Goal: Transaction & Acquisition: Book appointment/travel/reservation

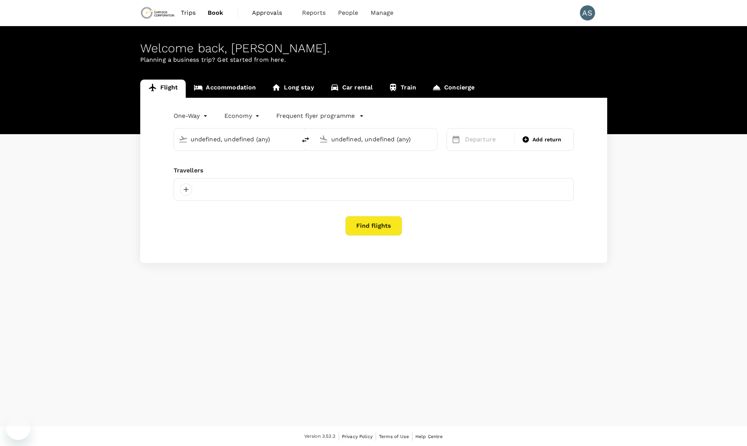
type input "Adelaide (ADL)"
type input "[GEOGRAPHIC_DATA] ([GEOGRAPHIC_DATA])"
type input "Adelaide (ADL)"
type input "[GEOGRAPHIC_DATA] ([GEOGRAPHIC_DATA])"
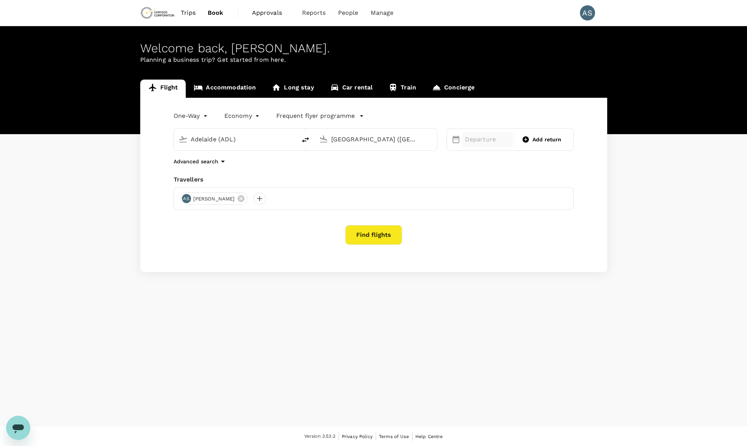
click at [487, 139] on p "Departure" at bounding box center [487, 139] width 45 height 9
click at [509, 246] on div "29" at bounding box center [505, 248] width 14 height 14
click at [533, 146] on div "Selected date: [DATE] [DATE] Add return" at bounding box center [510, 139] width 127 height 23
click at [382, 239] on button "Find flights" at bounding box center [373, 235] width 57 height 20
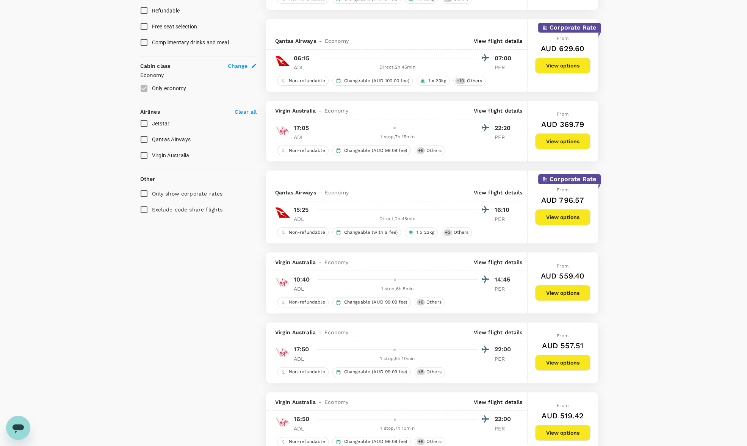
scroll to position [123, 0]
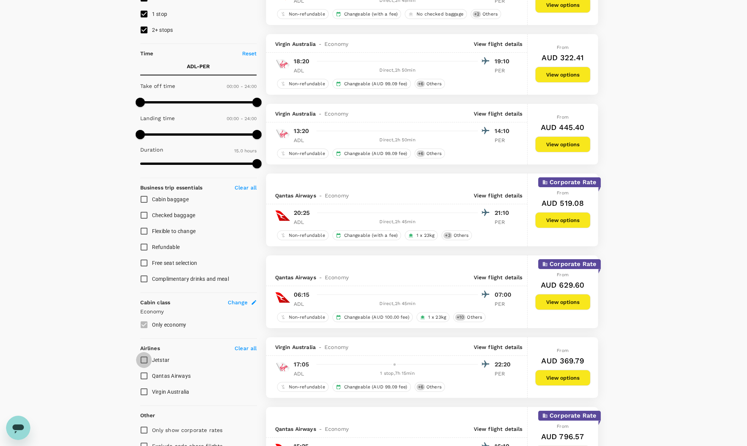
click at [143, 356] on input "Jetstar" at bounding box center [144, 360] width 16 height 16
checkbox input "true"
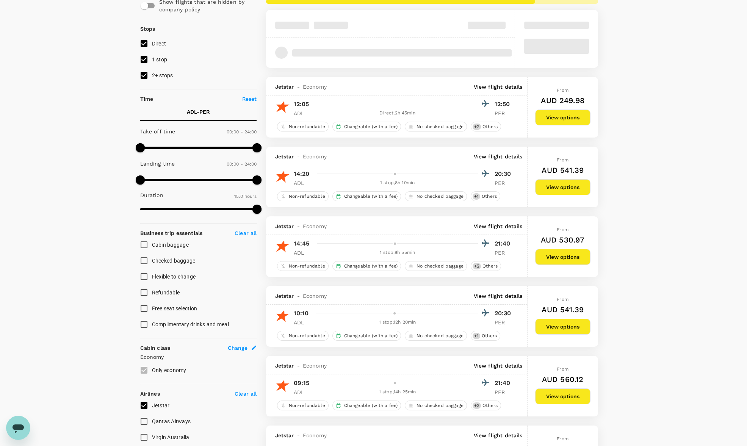
scroll to position [75, 0]
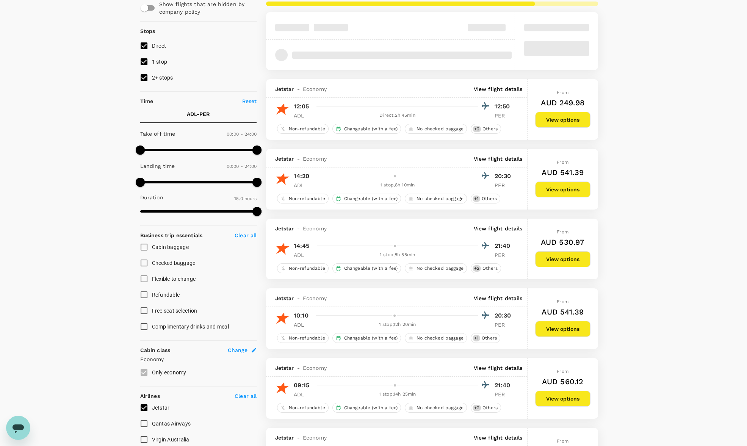
click at [561, 117] on button "View options" at bounding box center [562, 120] width 55 height 16
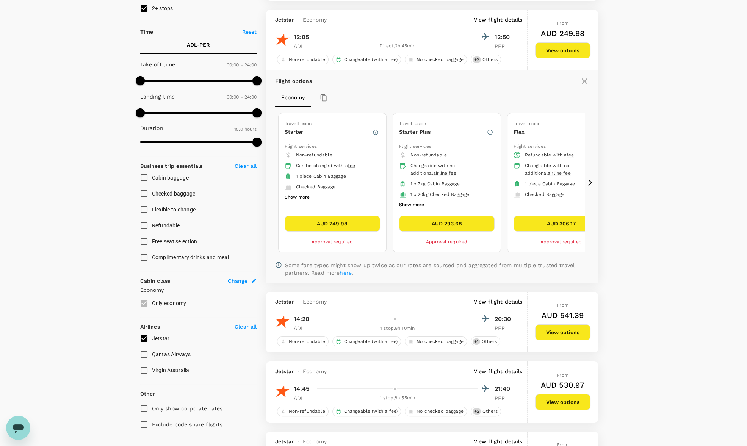
scroll to position [154, 0]
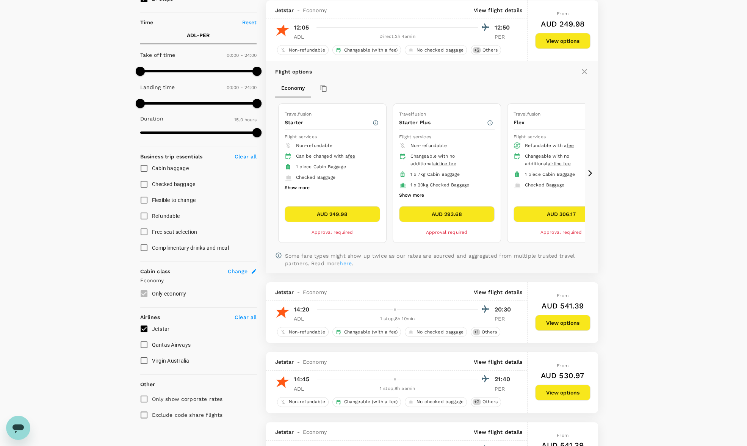
click at [586, 169] on icon at bounding box center [590, 173] width 8 height 8
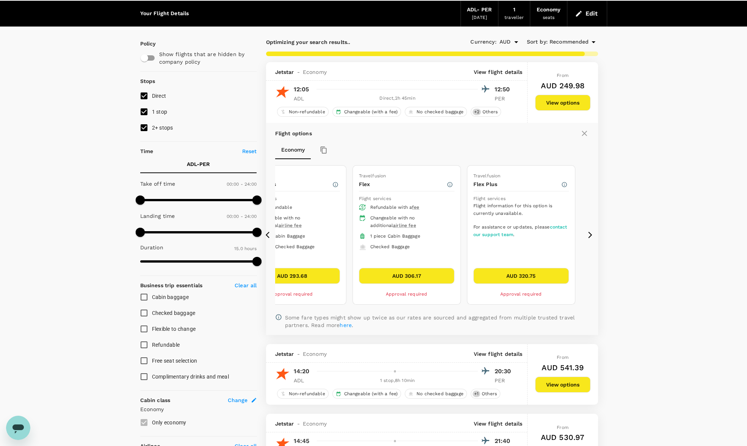
scroll to position [12, 0]
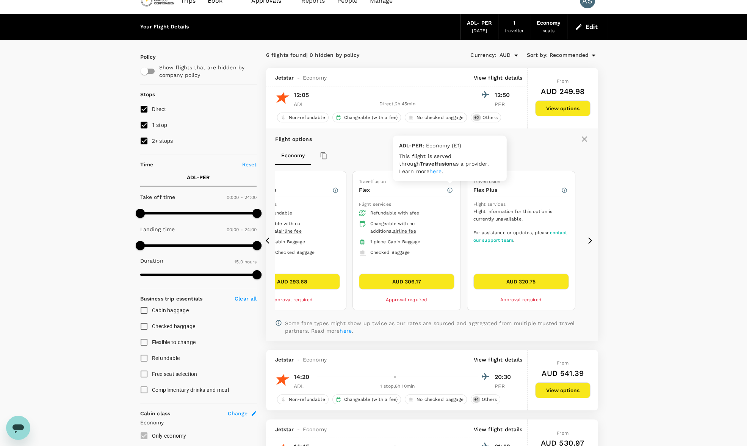
click at [452, 188] on icon "button" at bounding box center [450, 190] width 6 height 6
click at [592, 239] on icon at bounding box center [590, 241] width 8 height 8
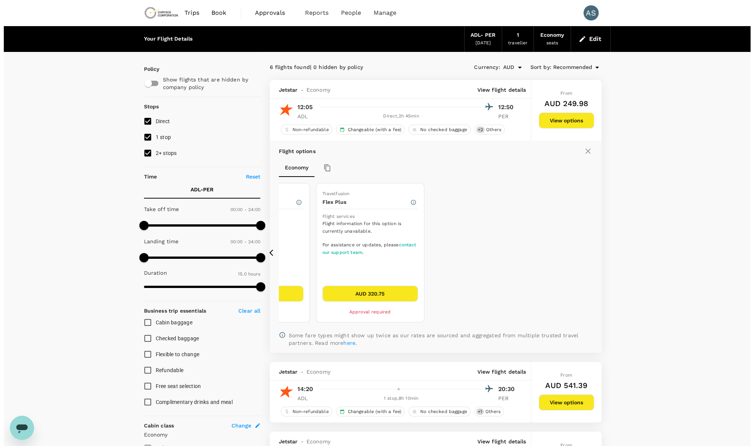
scroll to position [0, 0]
